Goal: Task Accomplishment & Management: Use online tool/utility

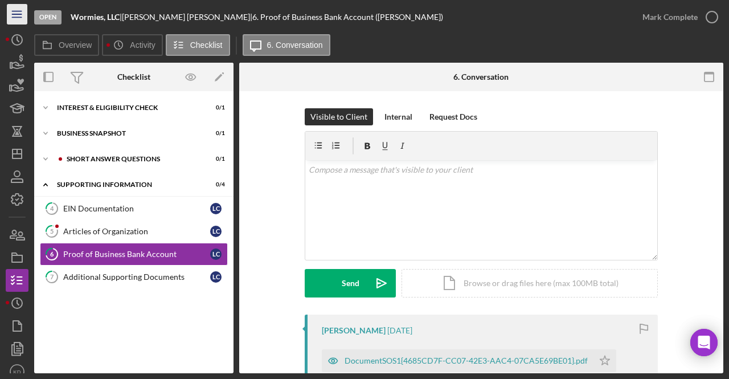
click at [21, 18] on icon "Icon/Menu" at bounding box center [18, 15] width 26 height 26
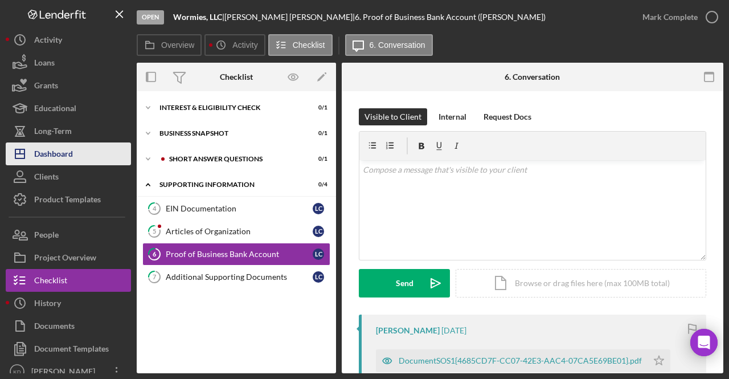
click at [55, 156] on div "Dashboard" at bounding box center [53, 155] width 39 height 26
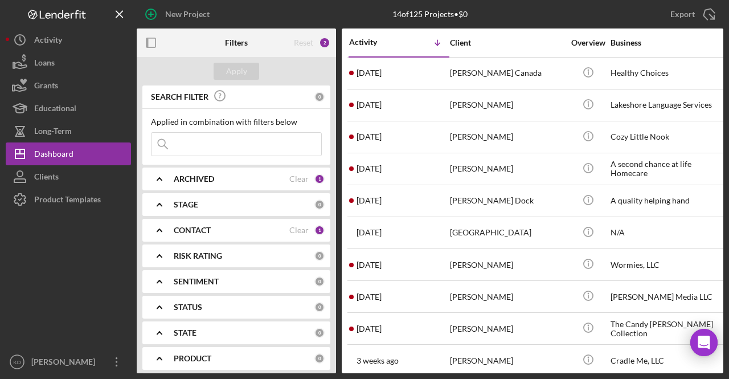
click at [207, 227] on b "CONTACT" at bounding box center [192, 229] width 37 height 9
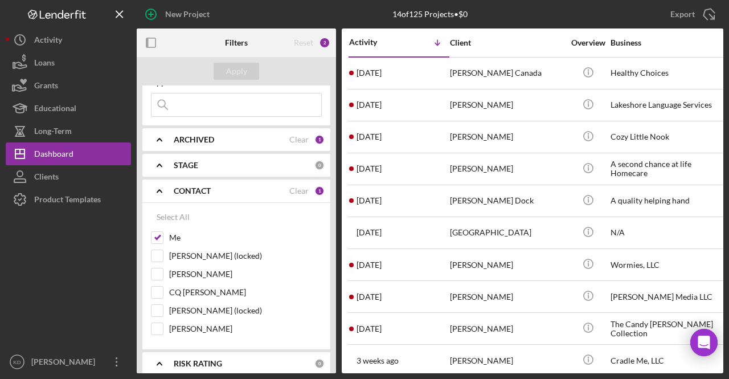
scroll to position [57, 0]
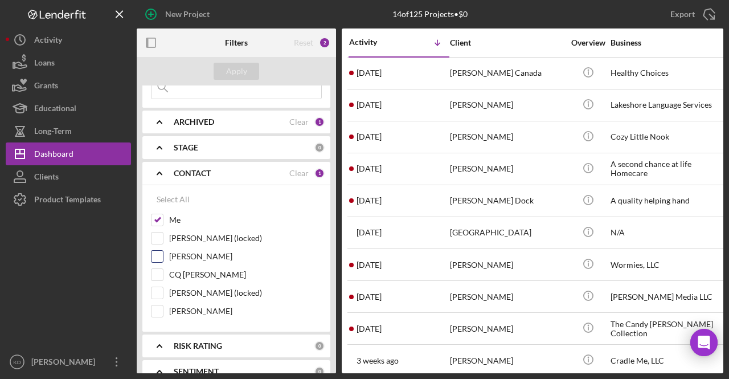
click at [161, 253] on input "[PERSON_NAME]" at bounding box center [156, 256] width 11 height 11
checkbox input "true"
click at [158, 220] on input "Me" at bounding box center [156, 219] width 11 height 11
checkbox input "false"
click at [245, 64] on div "Apply" at bounding box center [236, 71] width 21 height 17
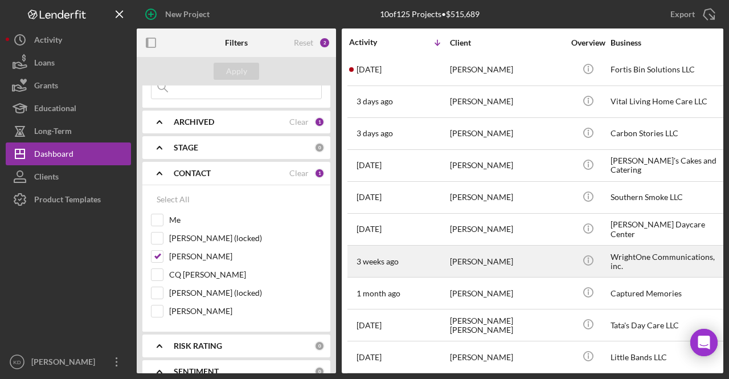
scroll to position [0, 0]
